Goal: Information Seeking & Learning: Learn about a topic

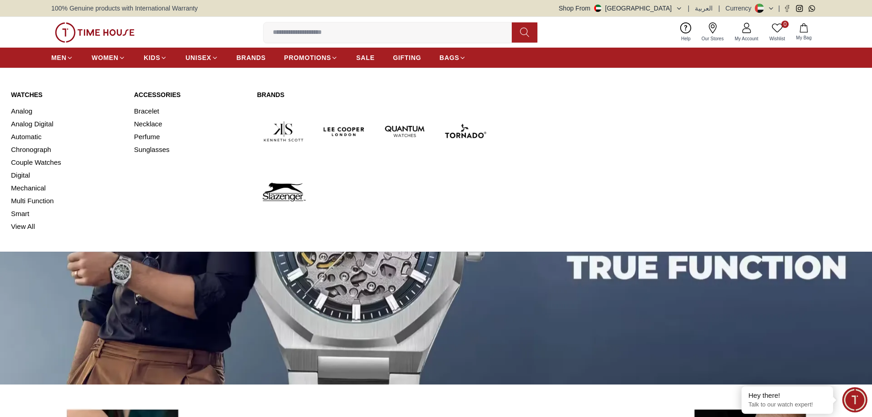
click at [36, 94] on link "Watches" at bounding box center [67, 94] width 112 height 9
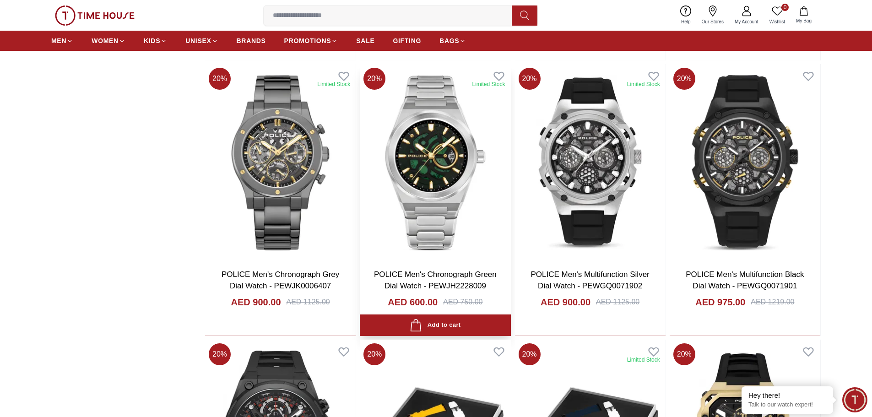
scroll to position [916, 0]
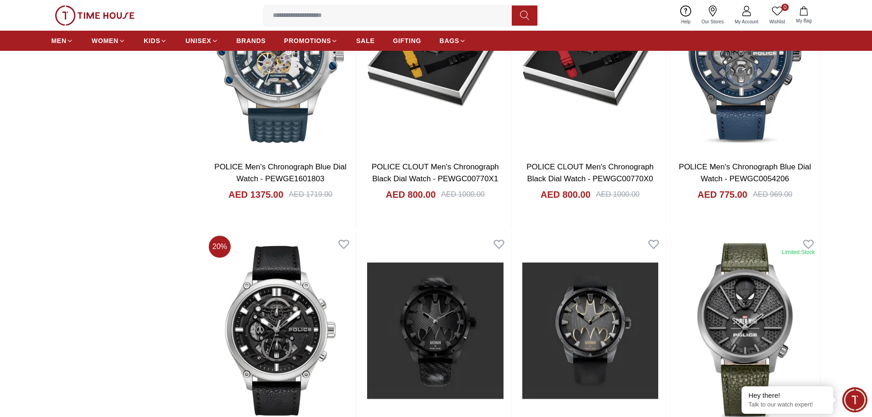
scroll to position [1831, 0]
click at [354, 21] on input at bounding box center [391, 15] width 255 height 18
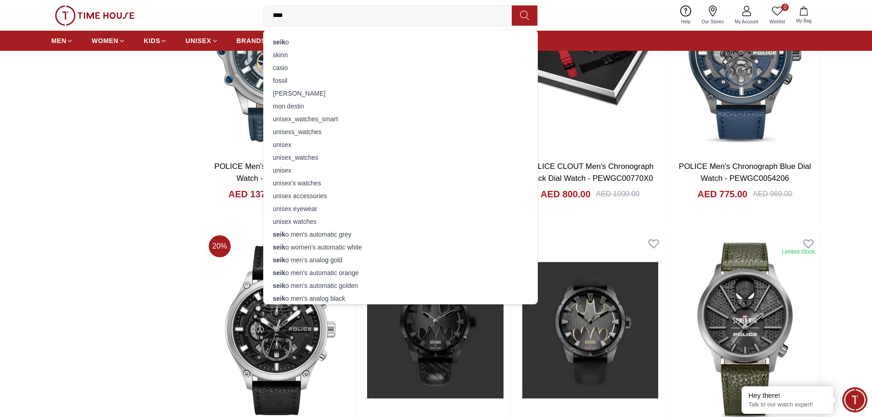
type input "*****"
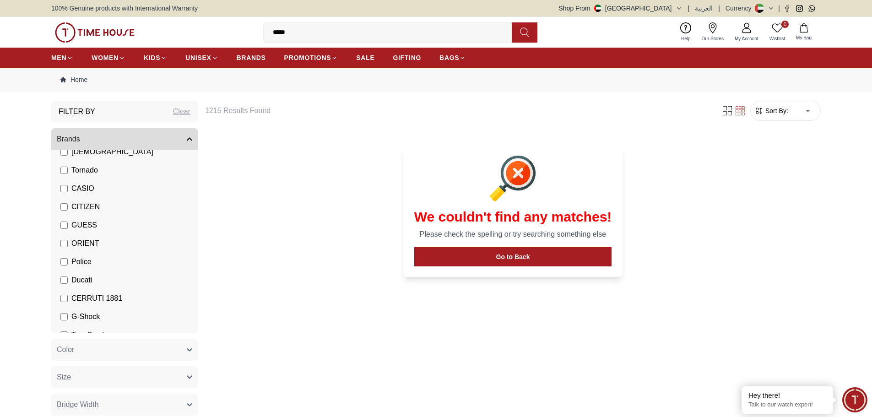
scroll to position [160, 0]
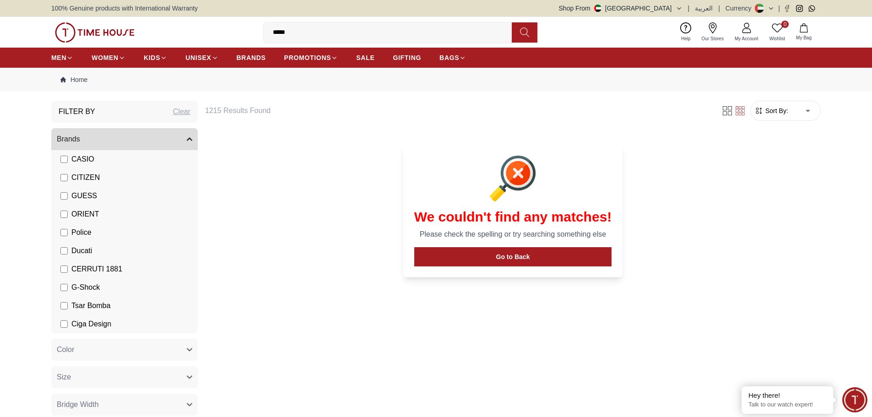
click at [496, 34] on input "*****" at bounding box center [391, 32] width 255 height 18
drag, startPoint x: 300, startPoint y: 30, endPoint x: 243, endPoint y: 29, distance: 57.2
click at [243, 29] on div "0 Wishlist My Bag ***** seiko seiko men's automatic grey seiko women's automati…" at bounding box center [436, 32] width 770 height 31
click at [326, 33] on input "*****" at bounding box center [391, 32] width 255 height 18
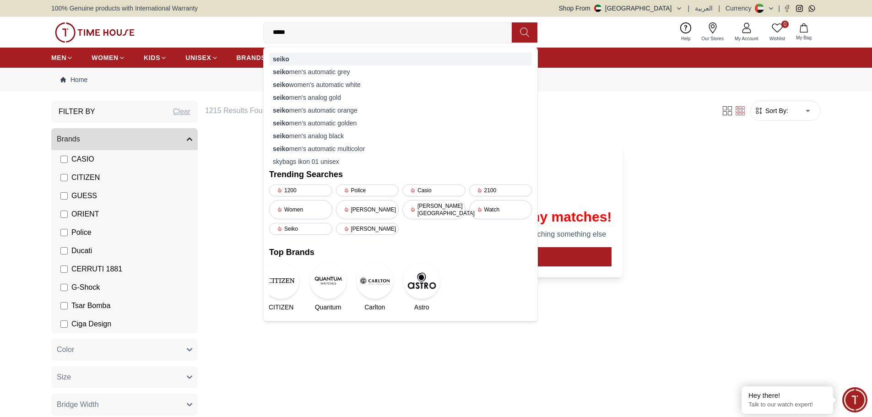
click at [287, 57] on strong "seiko" at bounding box center [281, 58] width 16 height 7
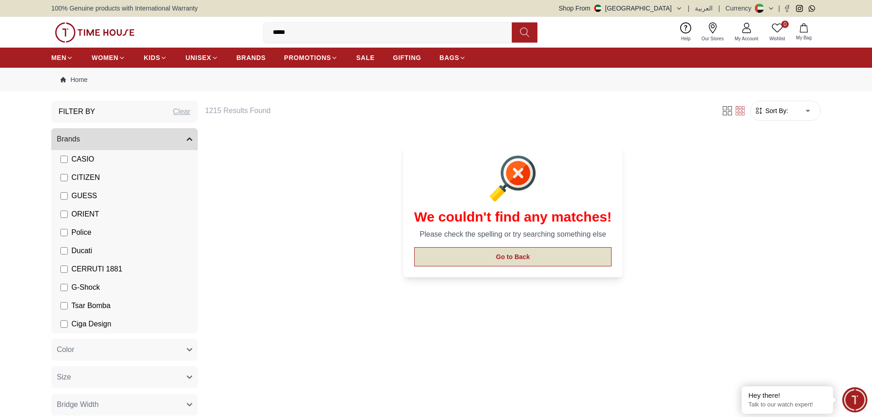
click at [495, 254] on button "Go to Back" at bounding box center [513, 256] width 198 height 19
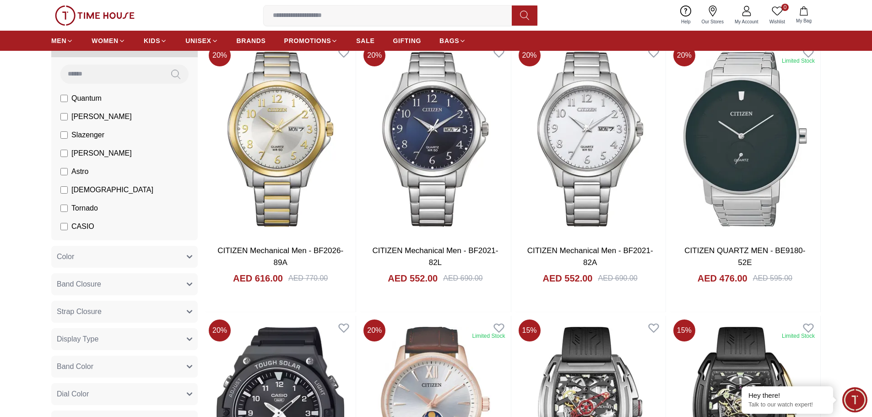
scroll to position [87, 0]
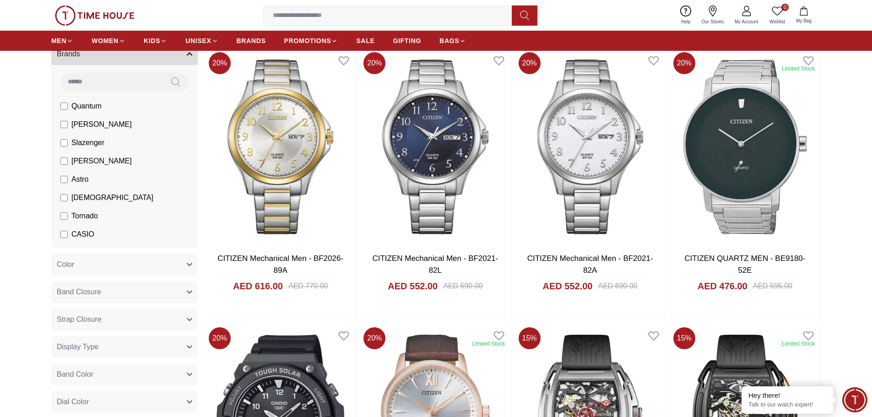
click at [80, 233] on span "CASIO" at bounding box center [82, 234] width 23 height 11
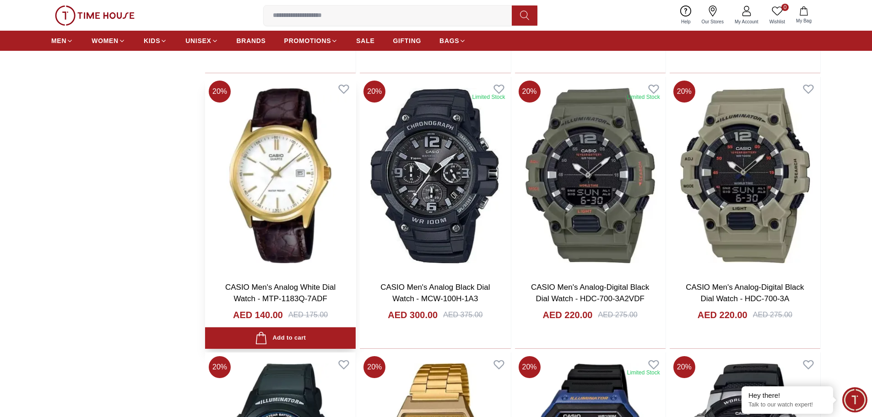
scroll to position [11057, 0]
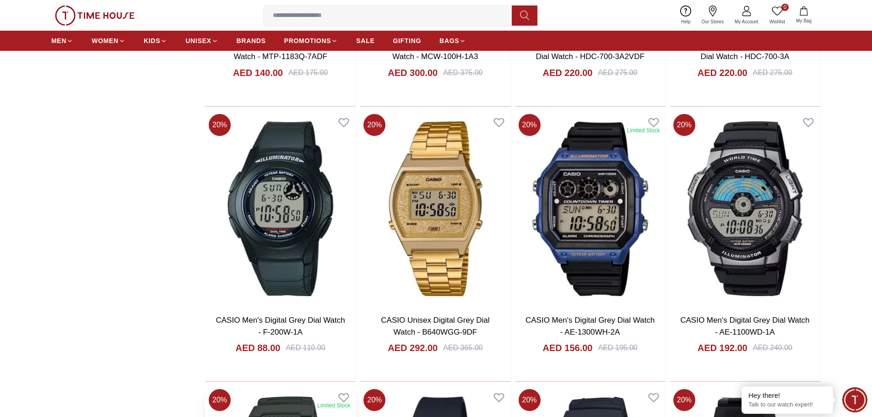
scroll to position [11332, 0]
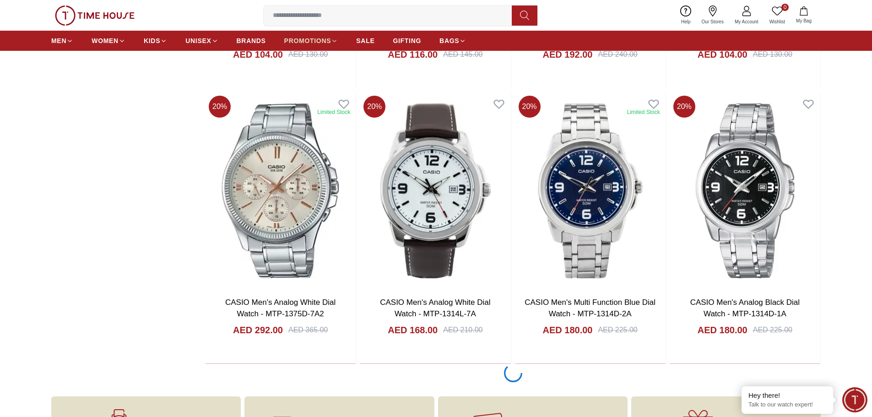
scroll to position [13444, 0]
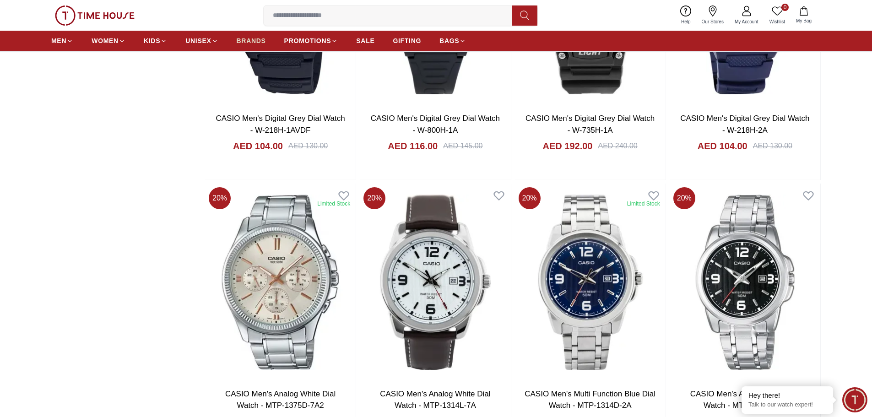
click at [252, 41] on span "BRANDS" at bounding box center [251, 40] width 29 height 9
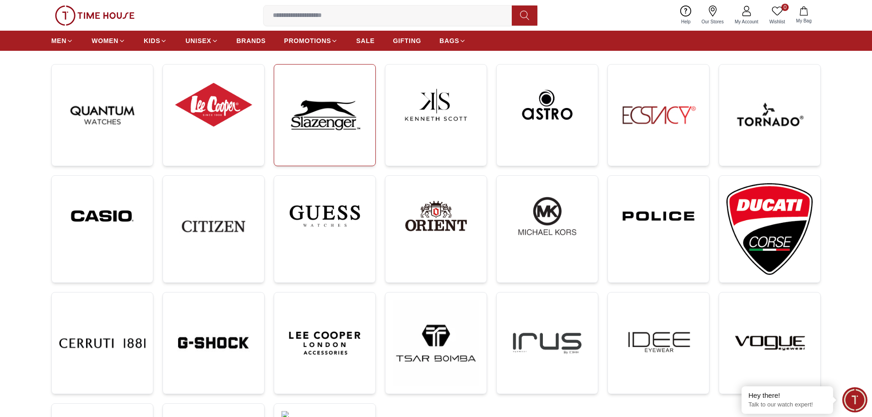
scroll to position [46, 0]
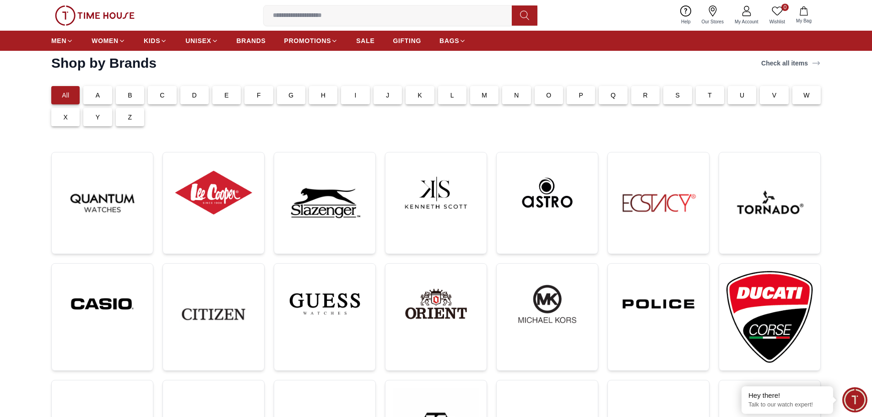
click at [667, 96] on div "S" at bounding box center [677, 95] width 28 height 18
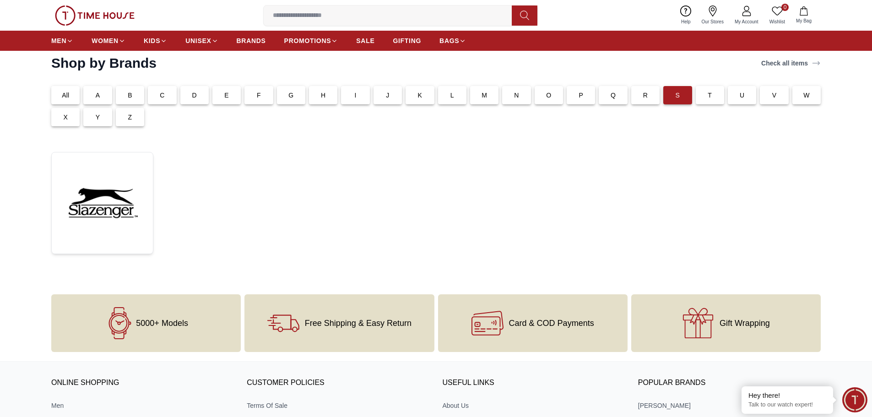
click at [636, 98] on div "R" at bounding box center [645, 95] width 28 height 18
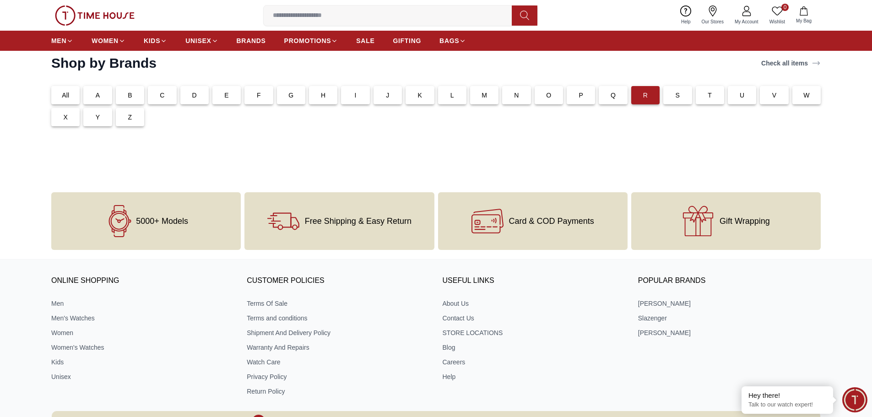
click at [614, 97] on p "Q" at bounding box center [613, 95] width 5 height 9
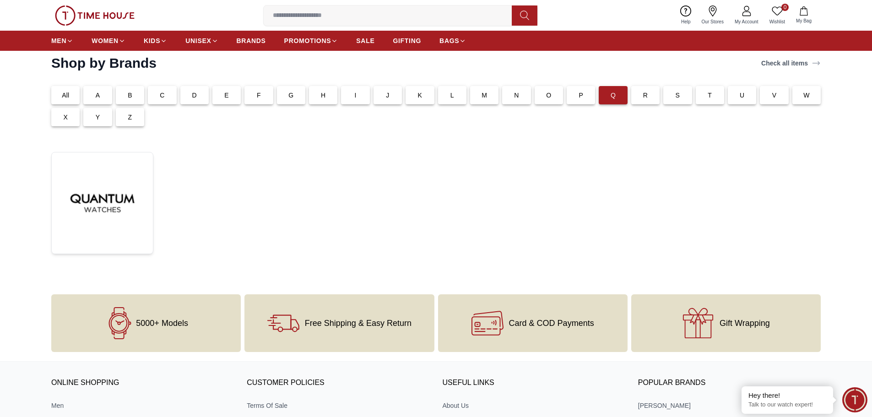
click at [570, 98] on div "P" at bounding box center [581, 95] width 28 height 18
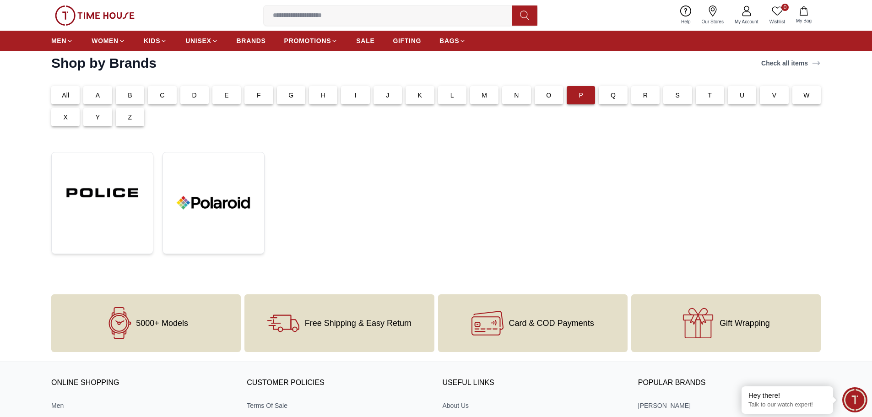
click at [543, 96] on div "O" at bounding box center [549, 95] width 28 height 18
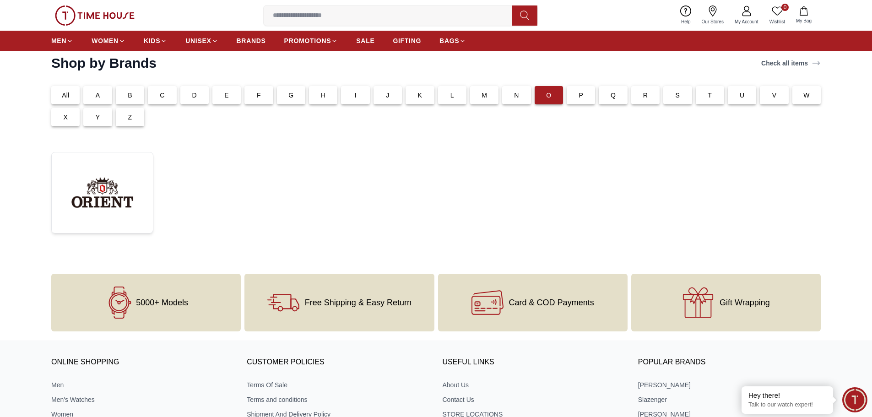
click at [476, 95] on div "M" at bounding box center [484, 95] width 28 height 18
click at [445, 97] on div "L" at bounding box center [452, 95] width 28 height 18
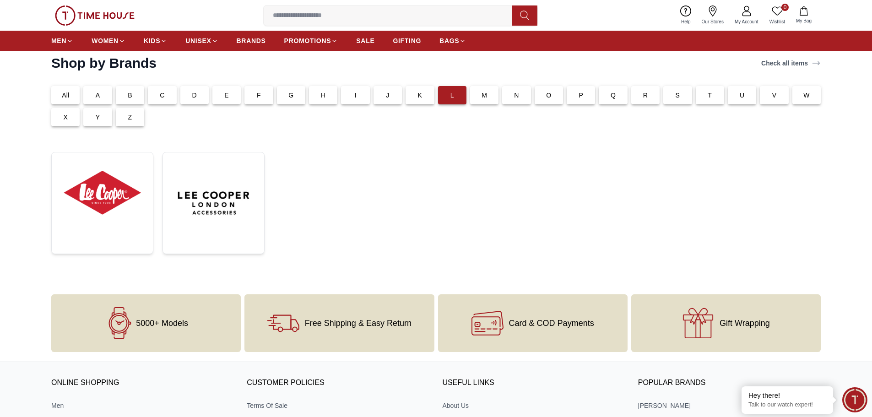
click at [312, 90] on div "H" at bounding box center [323, 95] width 28 height 18
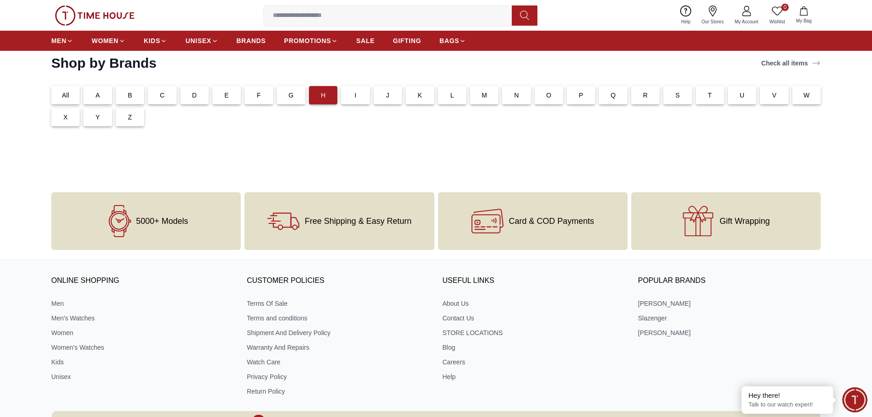
click at [293, 94] on div "G" at bounding box center [291, 95] width 28 height 18
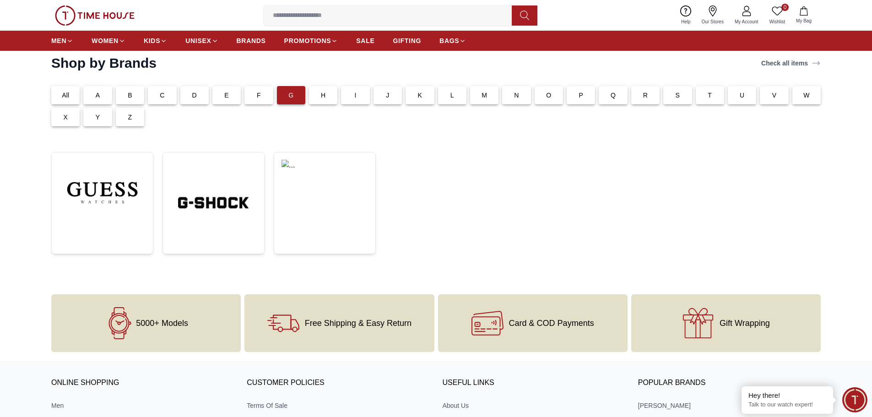
click at [254, 89] on div "F" at bounding box center [258, 95] width 28 height 18
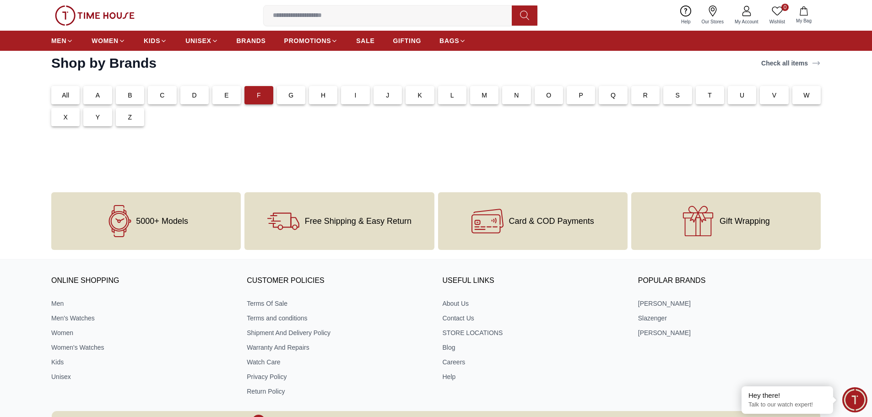
click at [226, 95] on p "E" at bounding box center [226, 95] width 5 height 9
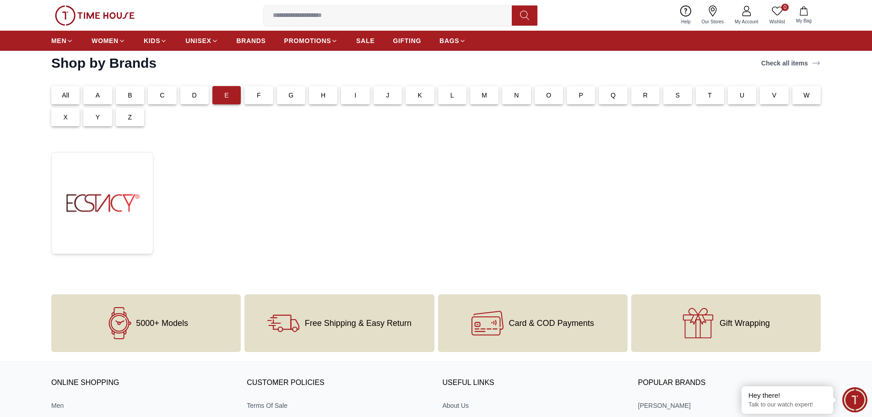
click at [204, 92] on div "D" at bounding box center [194, 95] width 28 height 18
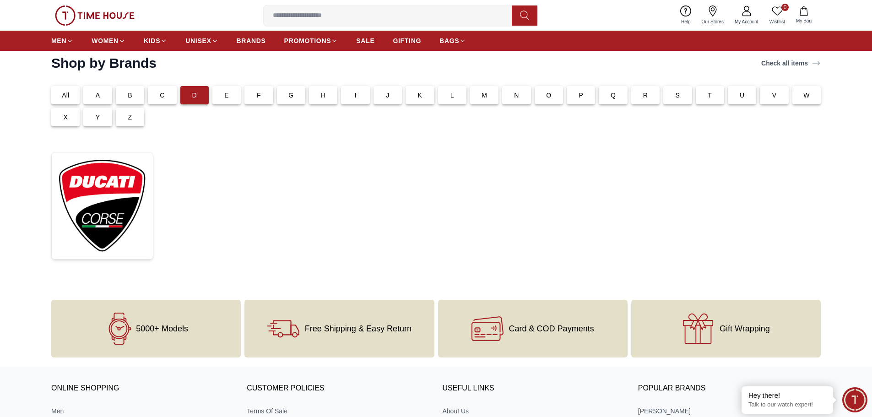
click at [159, 98] on div "C" at bounding box center [162, 95] width 28 height 18
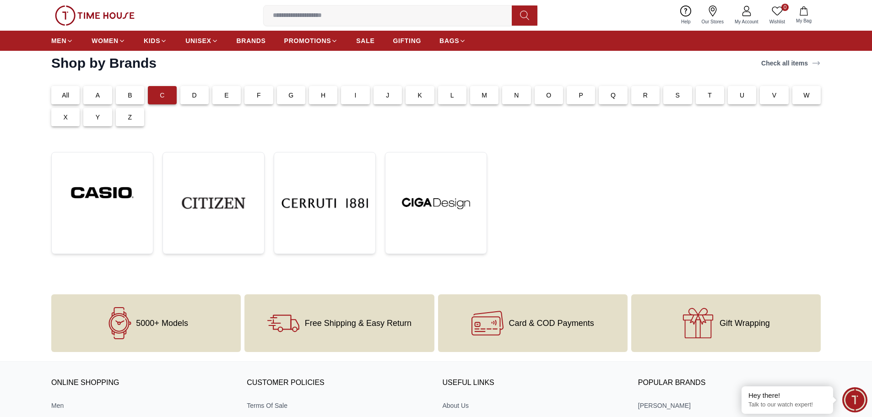
click at [133, 100] on div "B" at bounding box center [130, 95] width 28 height 18
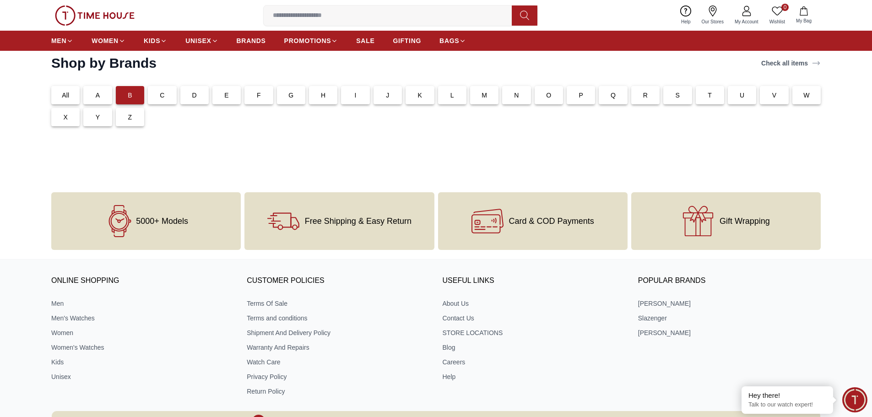
click at [102, 93] on div "A" at bounding box center [97, 95] width 28 height 18
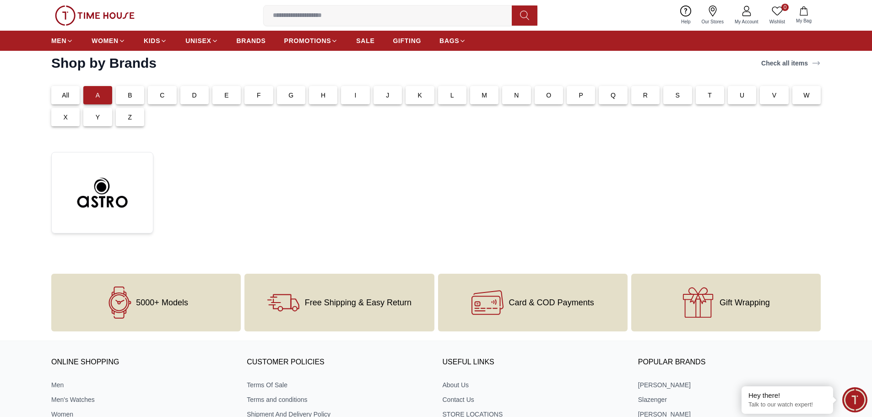
click at [66, 92] on p "All" at bounding box center [65, 95] width 7 height 9
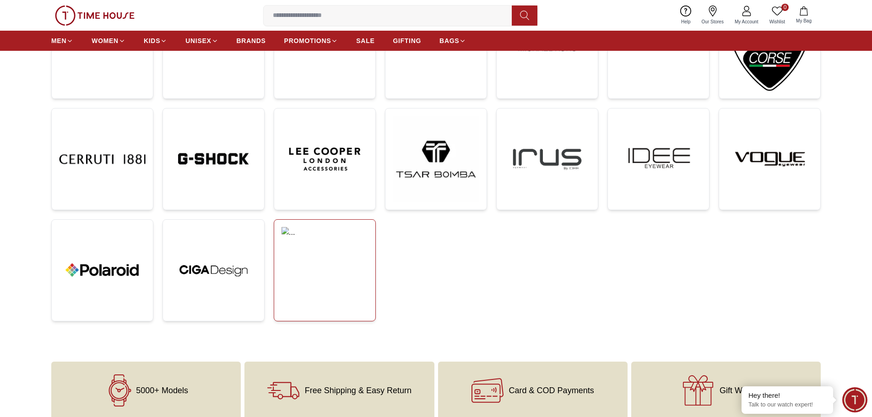
scroll to position [229, 0]
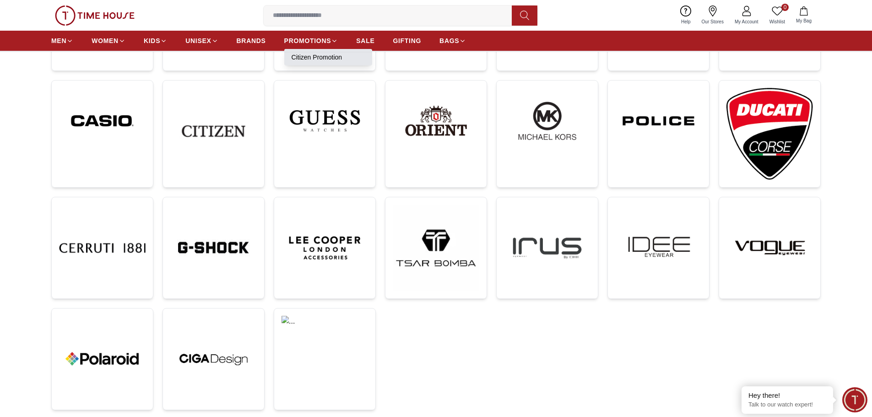
click at [325, 54] on link "Citizen Promotion" at bounding box center [328, 57] width 73 height 9
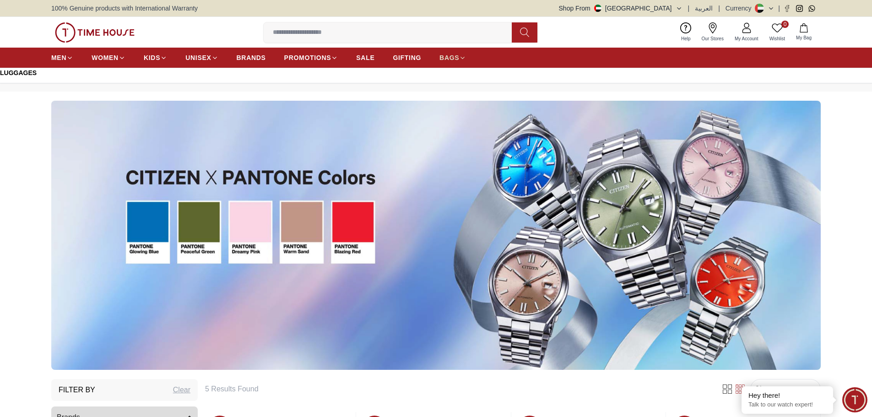
click at [457, 60] on span "BAGS" at bounding box center [449, 57] width 20 height 9
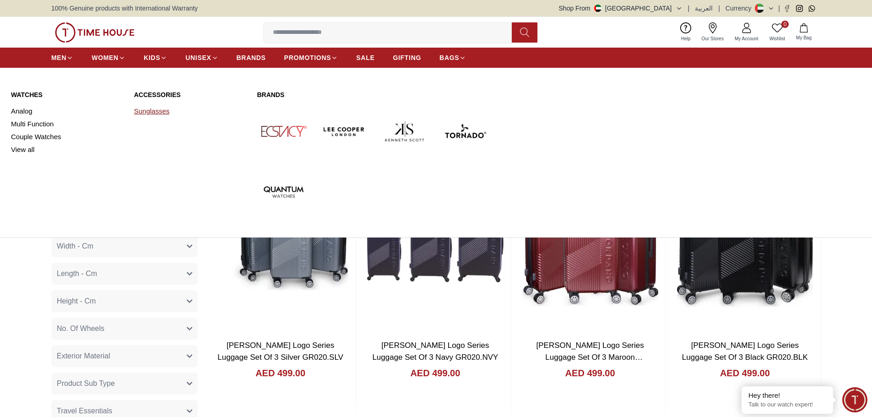
click at [153, 110] on link "Sunglasses" at bounding box center [190, 111] width 112 height 13
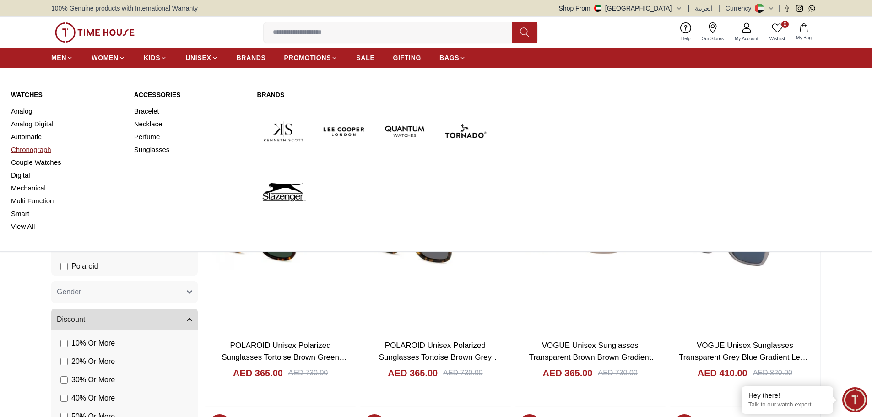
click at [38, 152] on link "Chronograph" at bounding box center [67, 149] width 112 height 13
